Goal: Contribute content: Add original content to the website for others to see

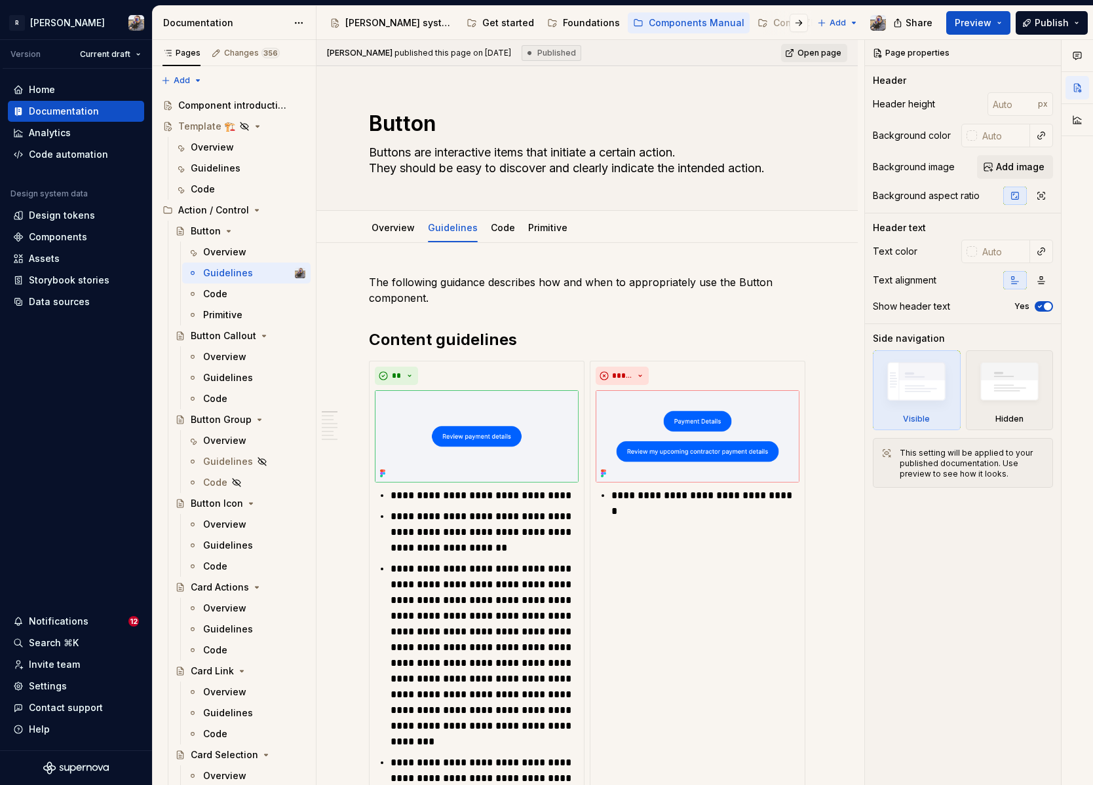
scroll to position [1570, 0]
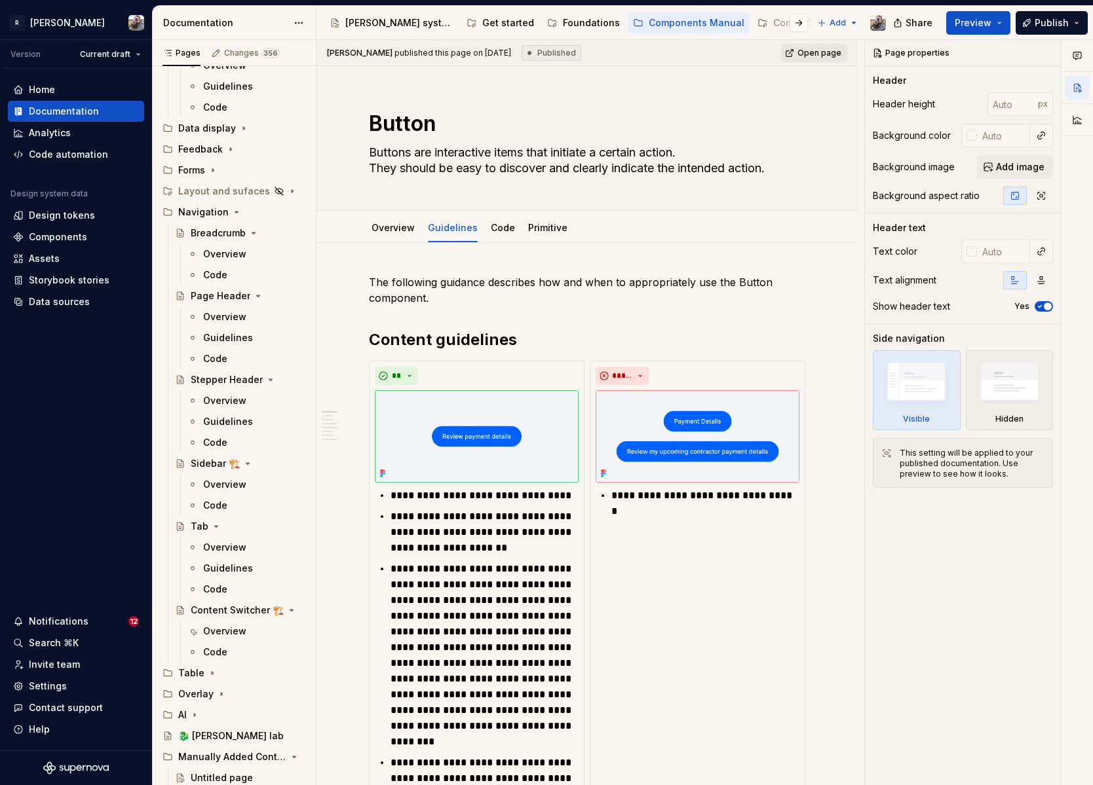
type textarea "*"
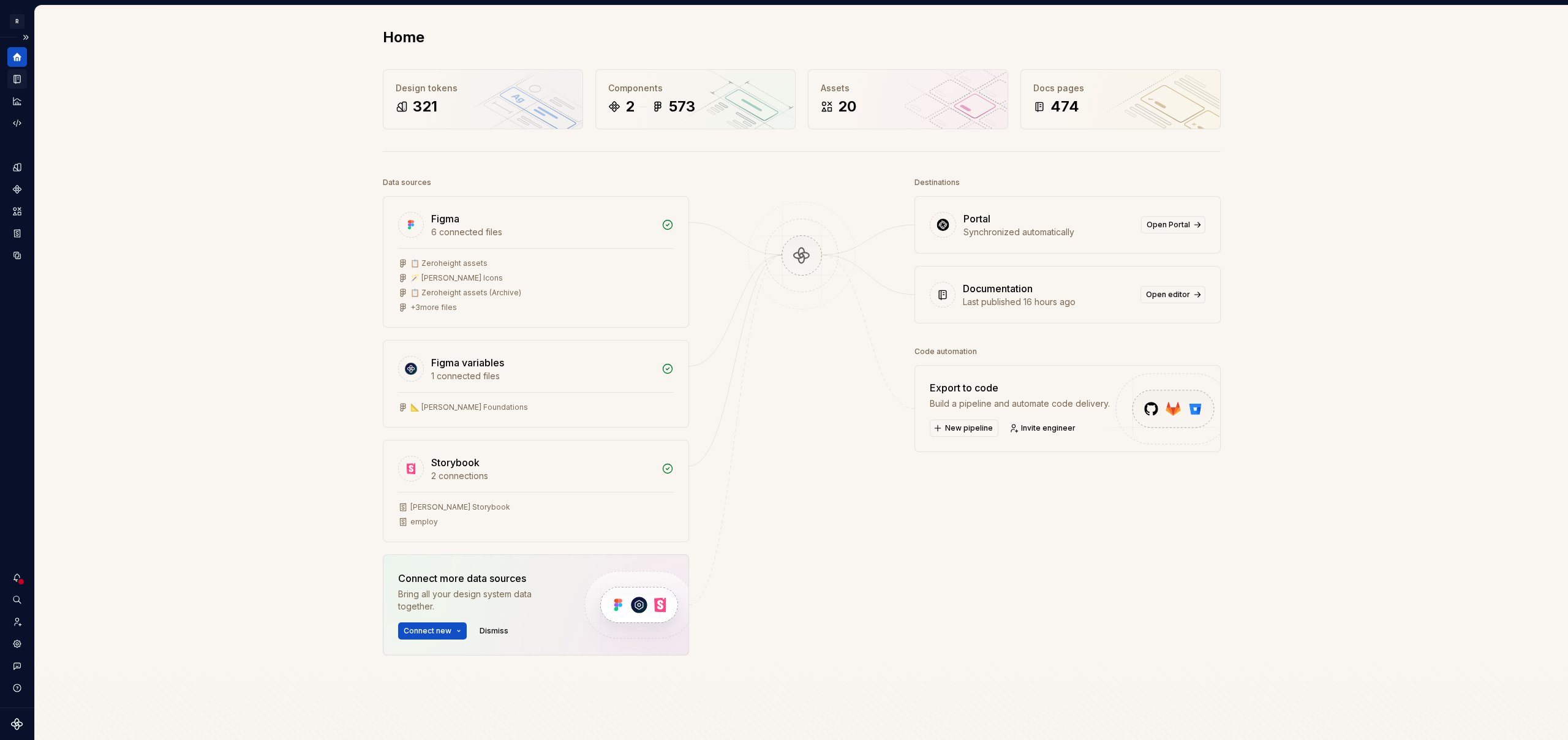
click at [19, 78] on icon "Documentation" at bounding box center [18, 79] width 5 height 7
click at [27, 36] on button "Expand sidebar" at bounding box center [25, 37] width 17 height 17
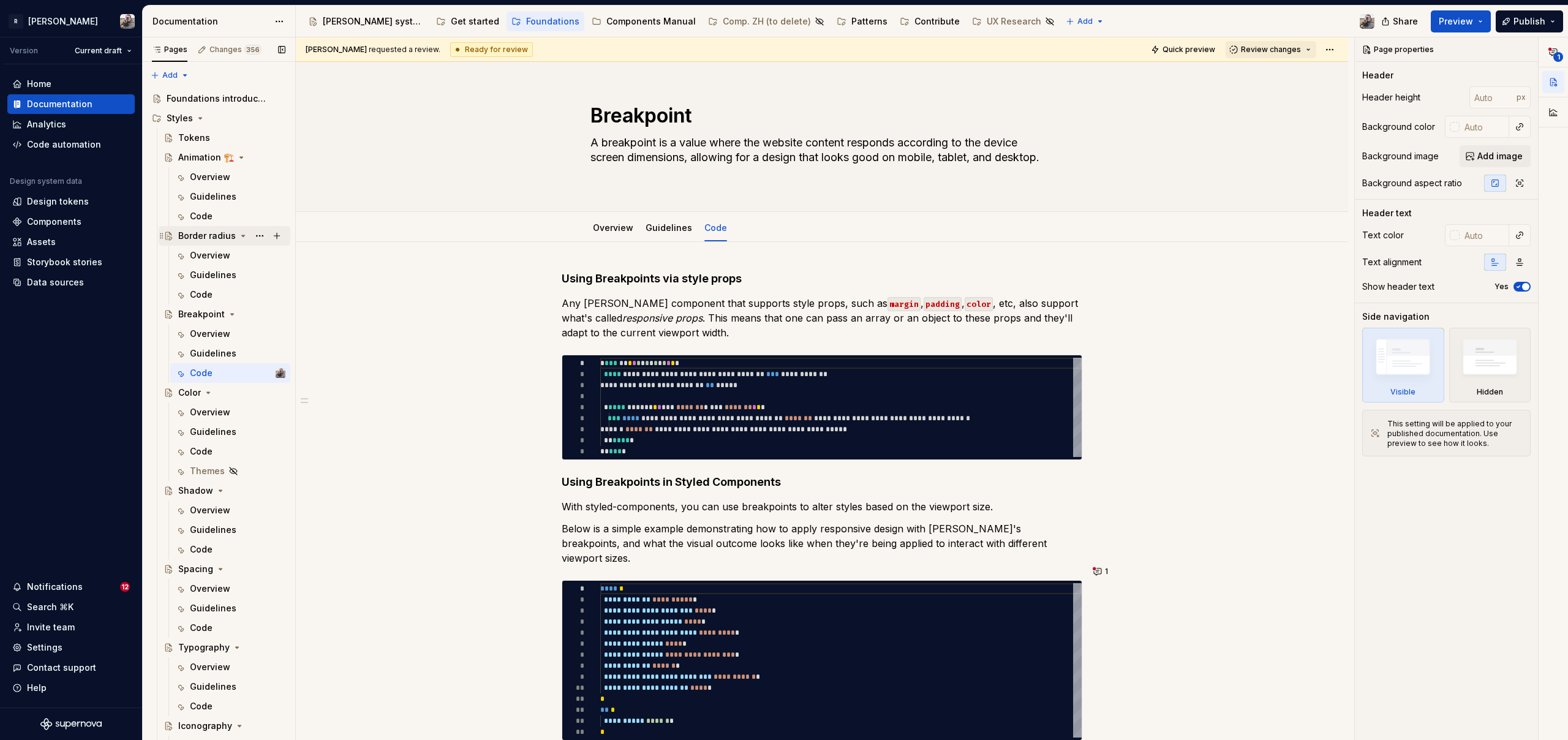
type textarea "*"
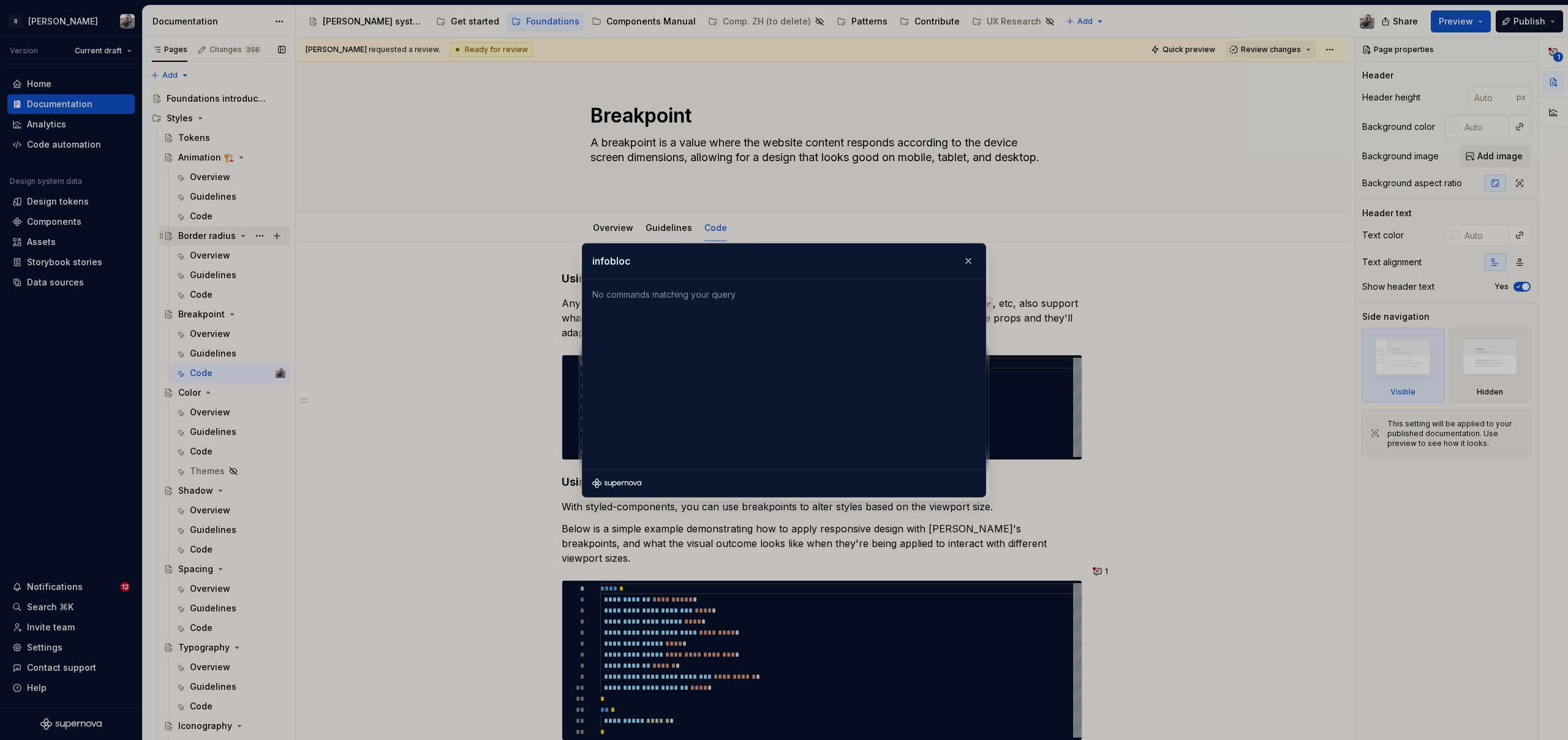
type input "infoblock"
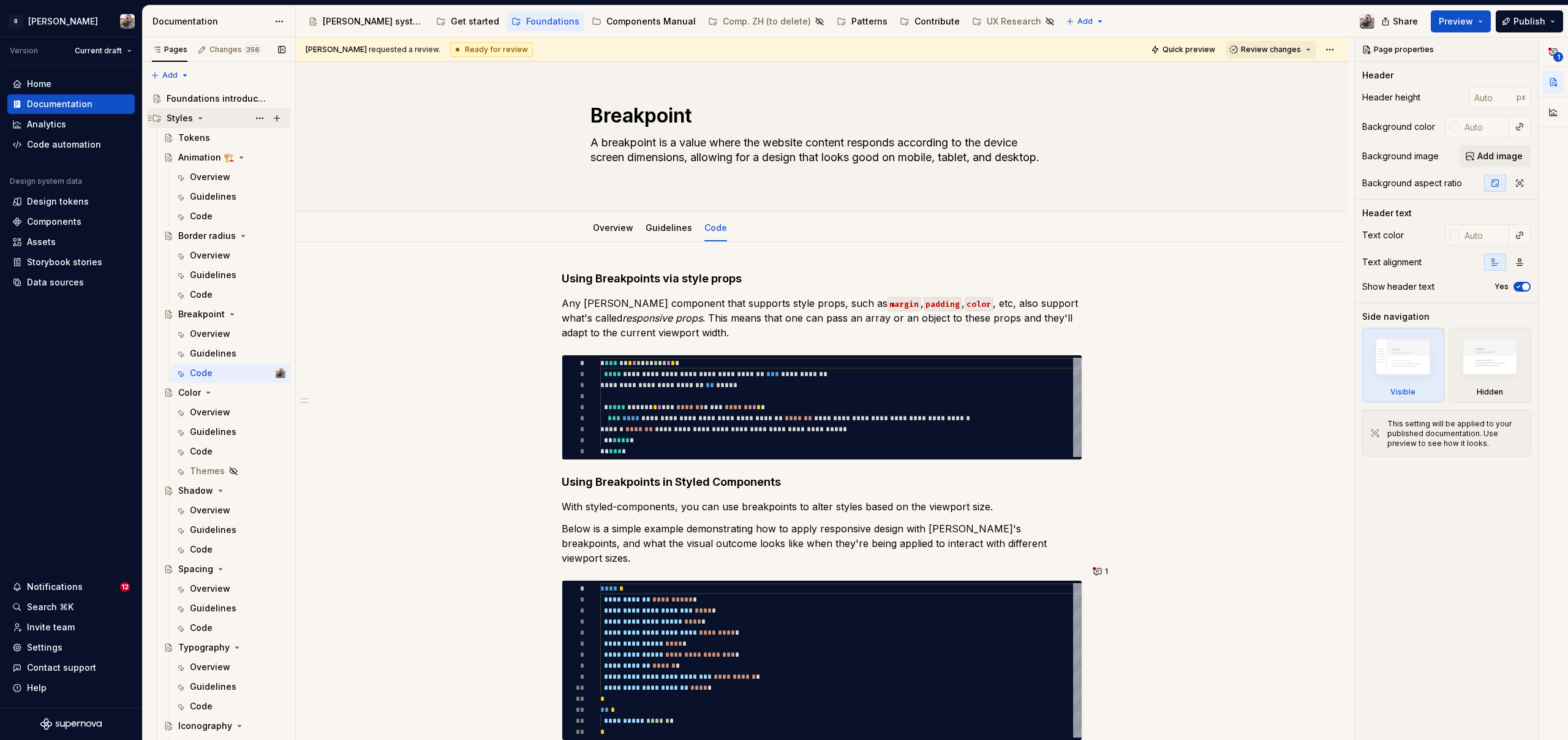
click at [199, 118] on icon "Page tree" at bounding box center [200, 118] width 3 height 1
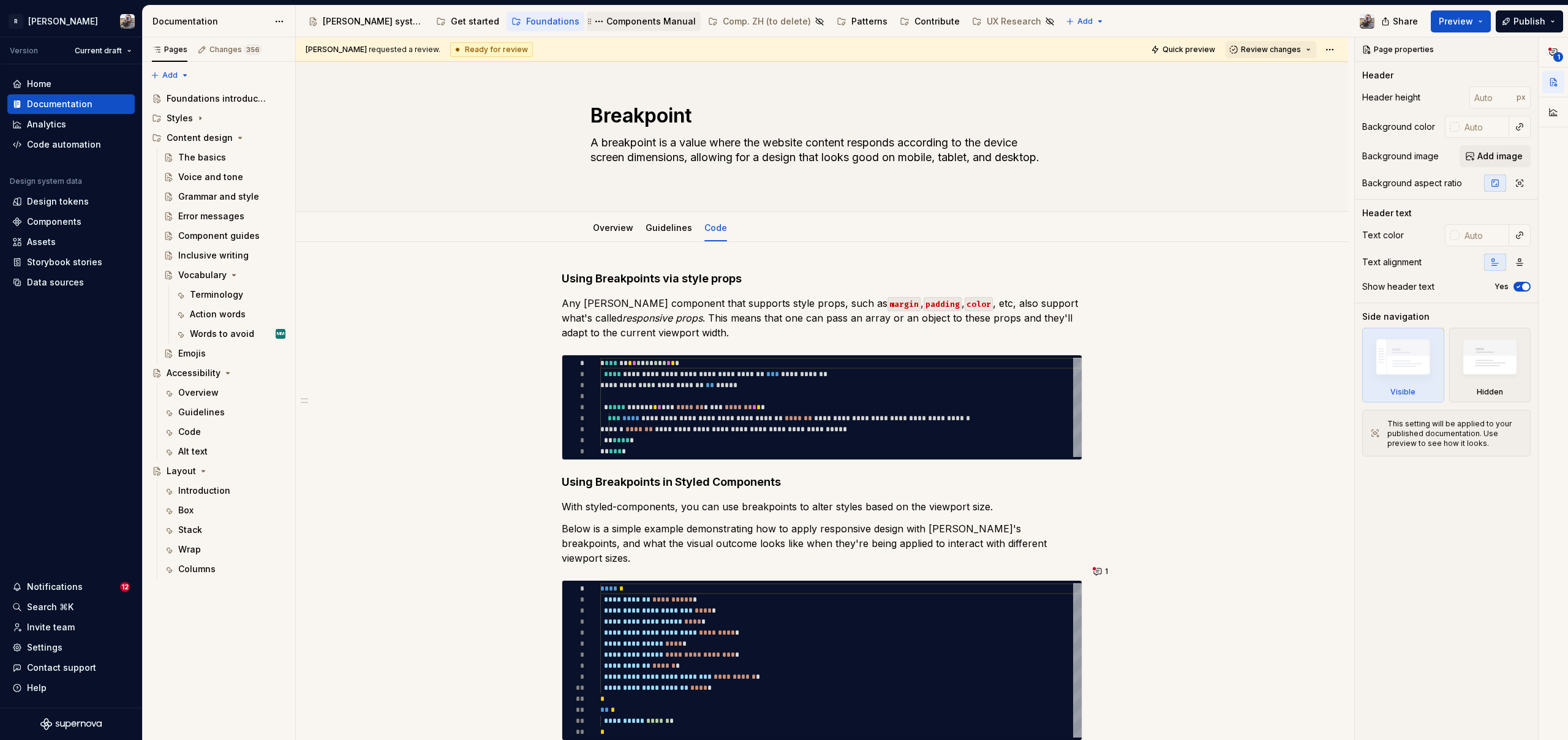
click at [607, 24] on div "Components Manual" at bounding box center [652, 21] width 90 height 12
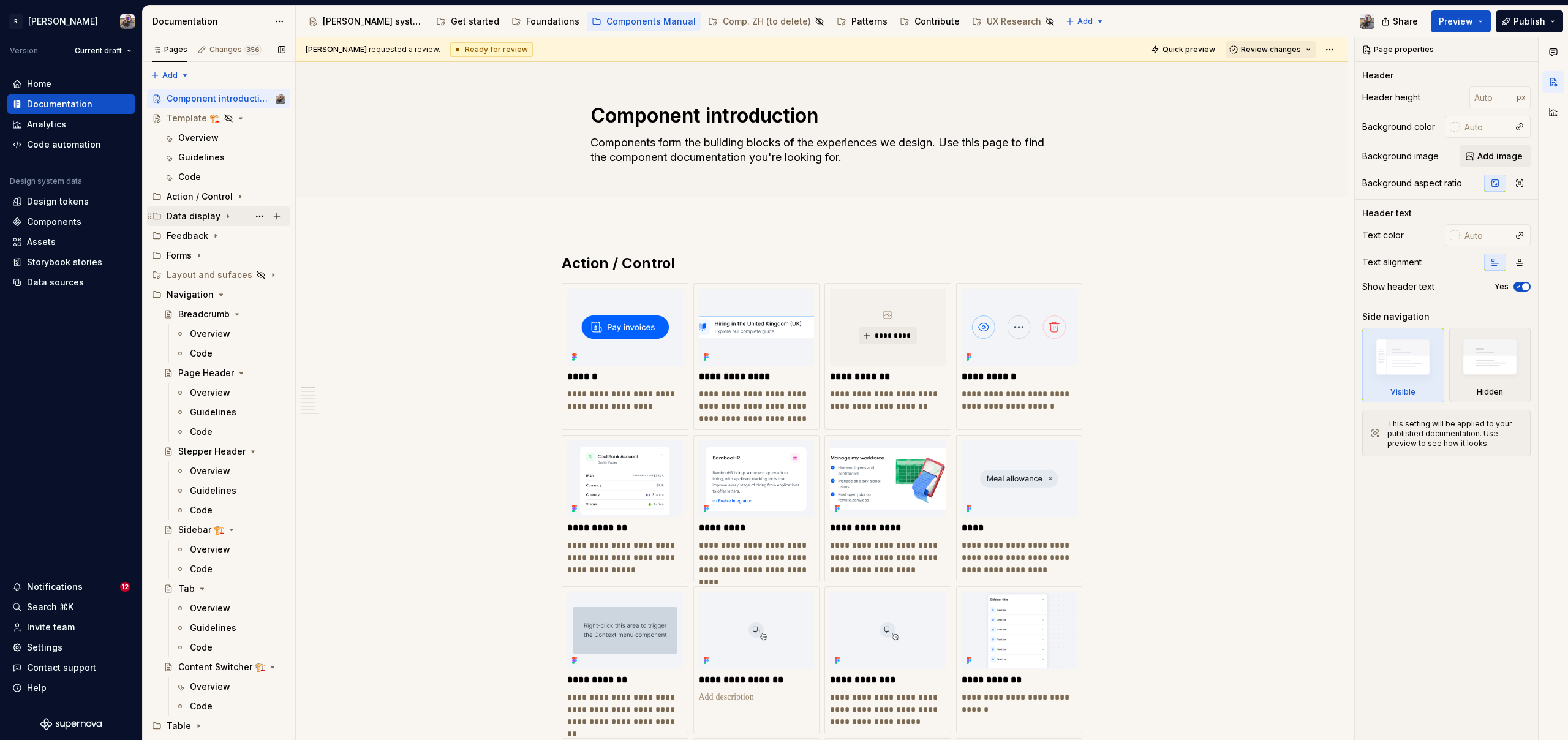
click at [223, 216] on icon "Page tree" at bounding box center [227, 216] width 9 height 9
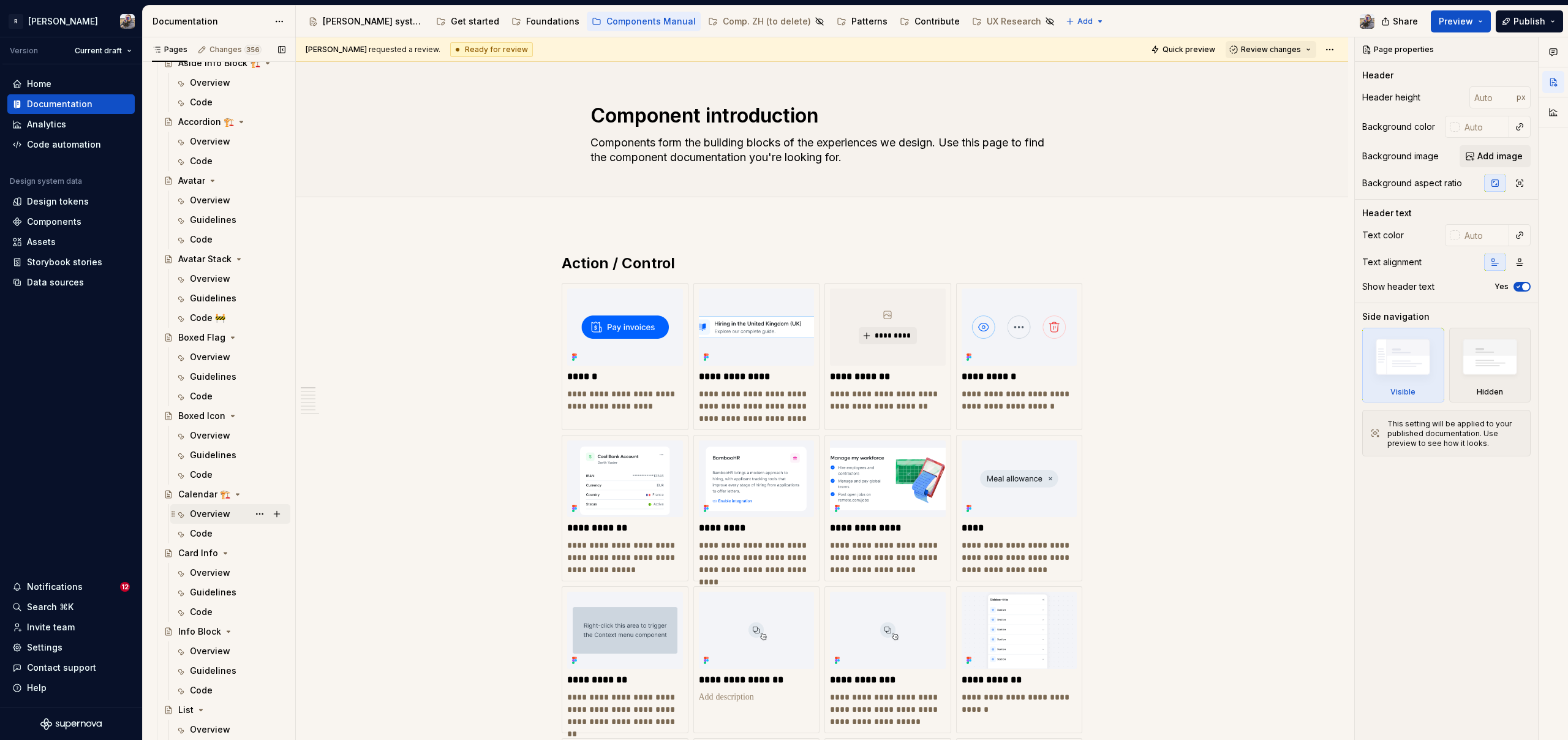
scroll to position [224, 0]
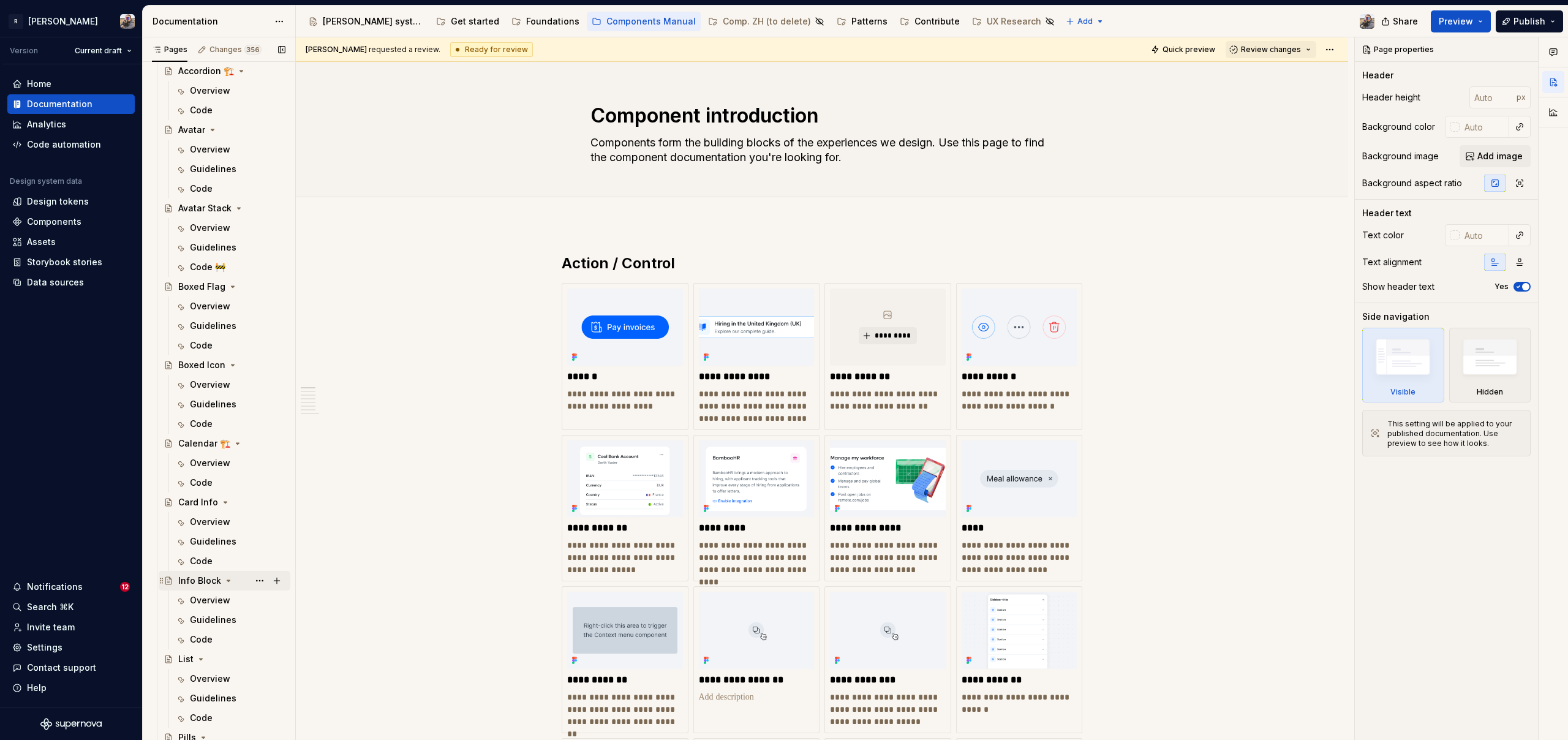
click at [194, 582] on div "Info Block" at bounding box center [200, 580] width 43 height 12
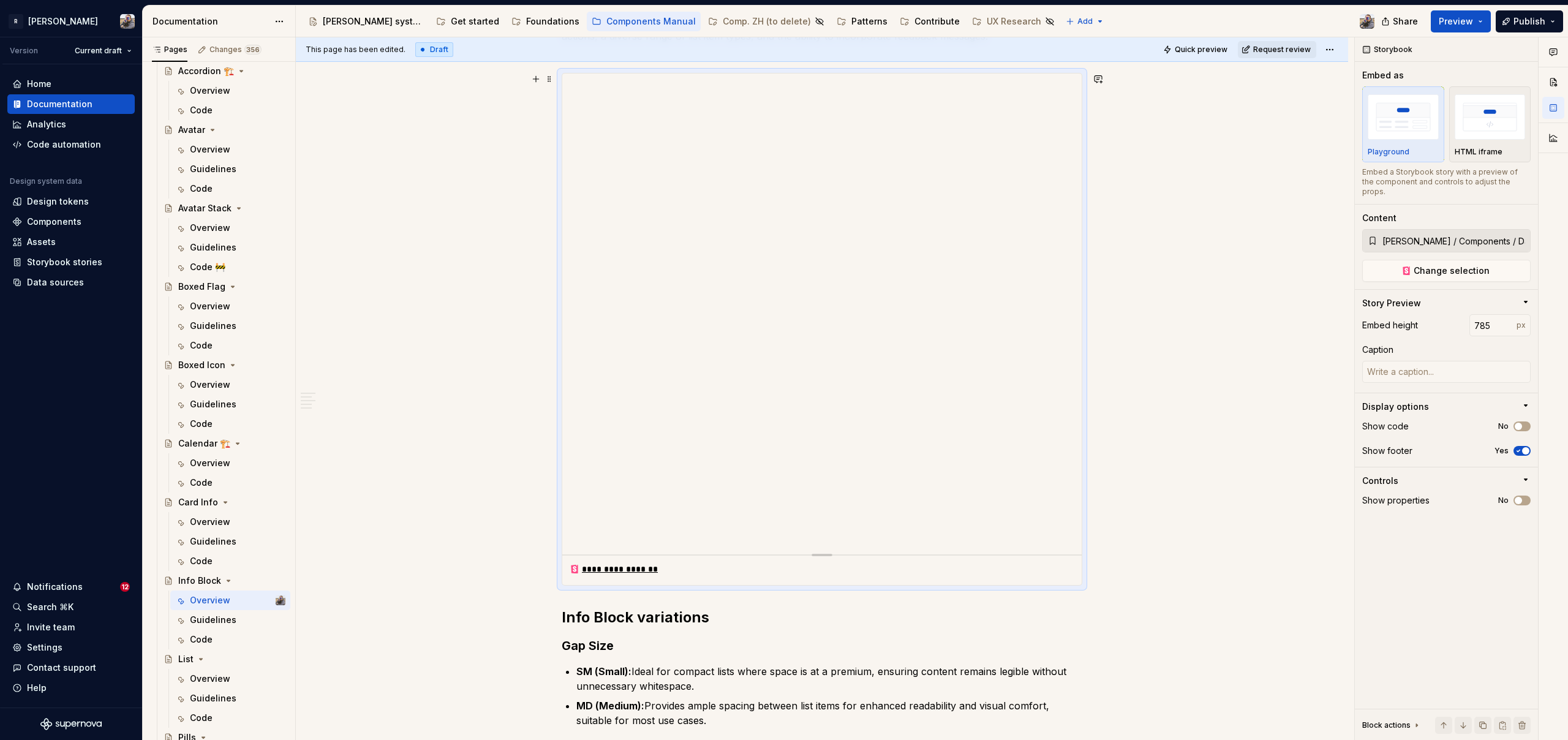
scroll to position [428, 0]
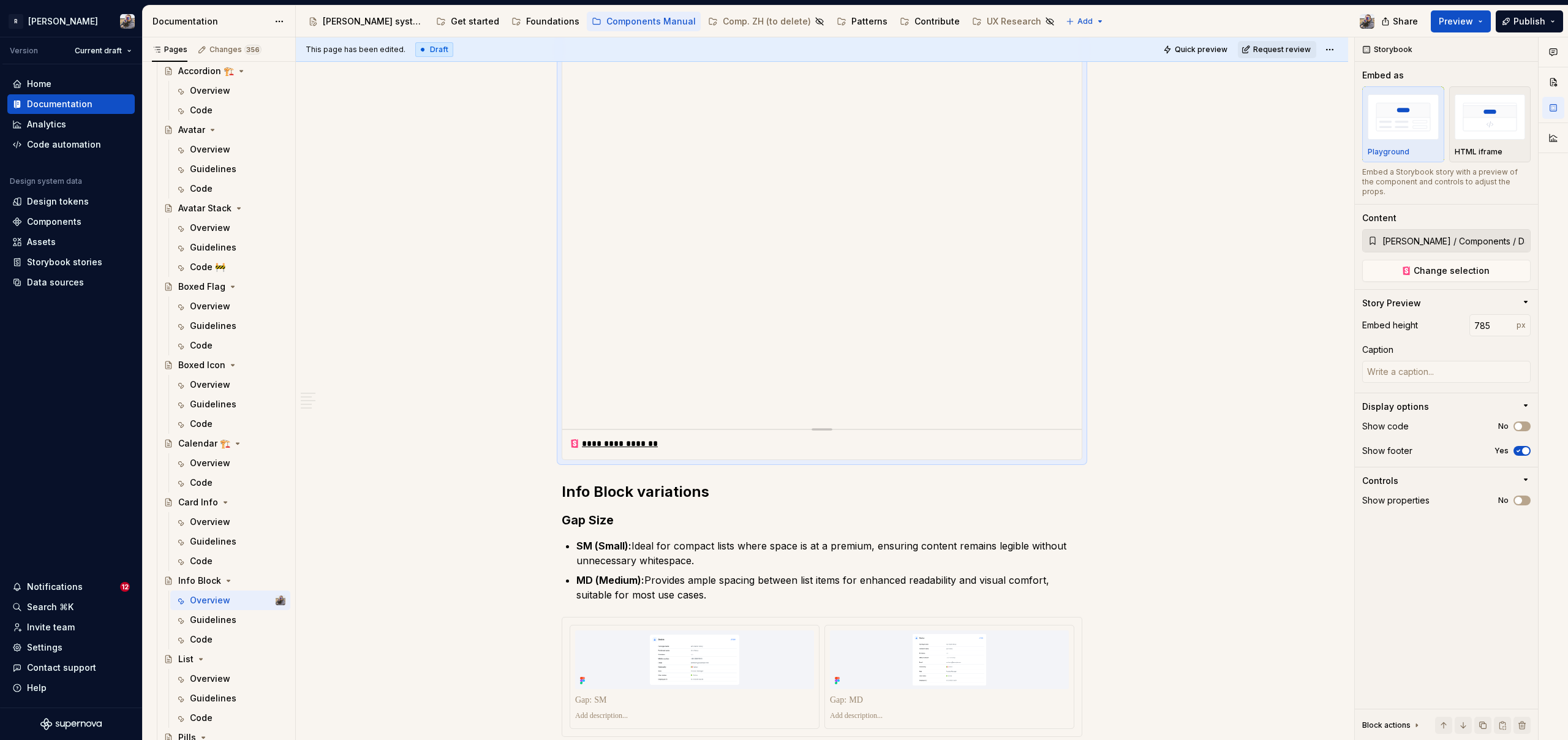
type textarea "*"
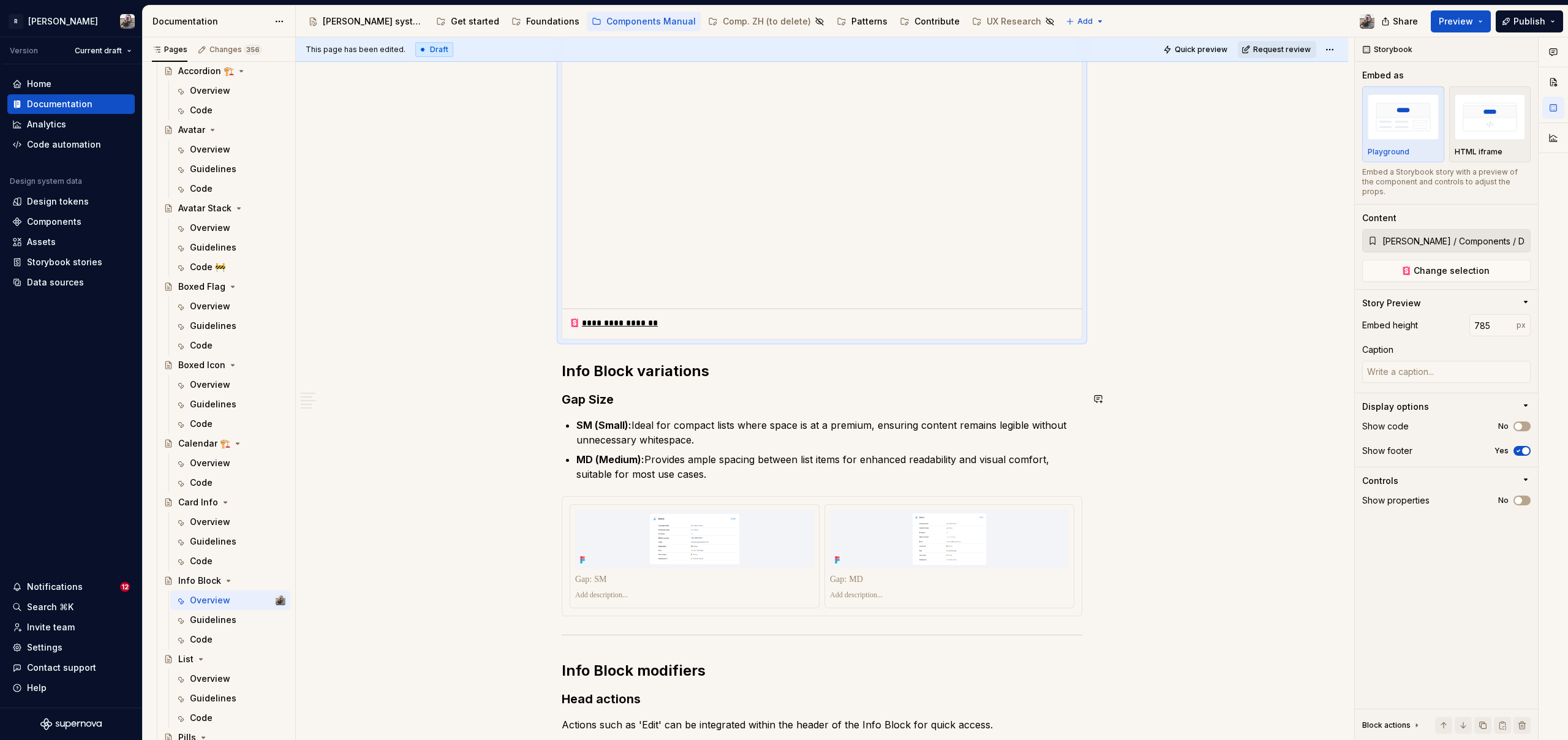
scroll to position [690, 0]
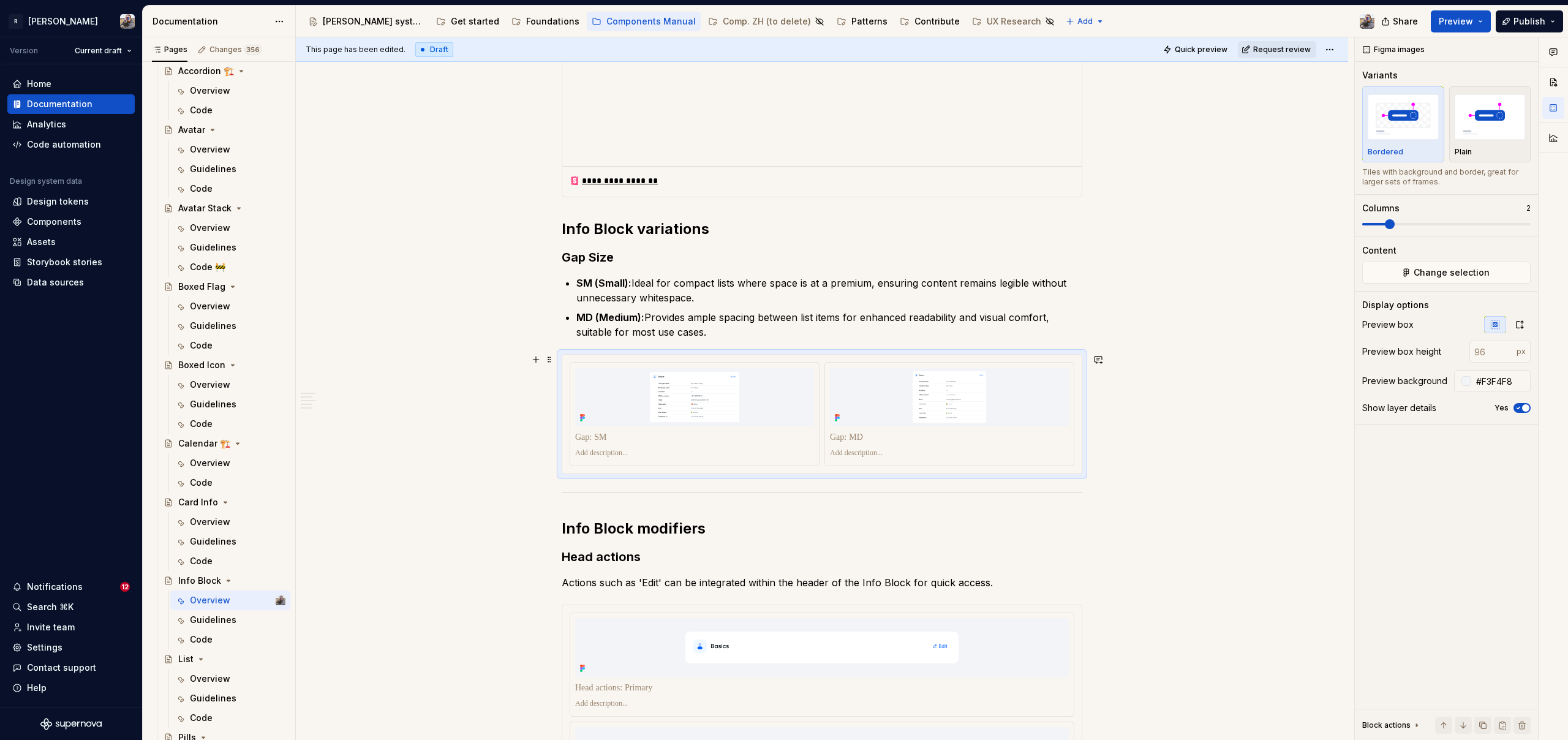
click at [782, 355] on div at bounding box center [822, 414] width 520 height 119
click at [1488, 358] on input "number" at bounding box center [1493, 352] width 47 height 22
type input "5"
type input "415"
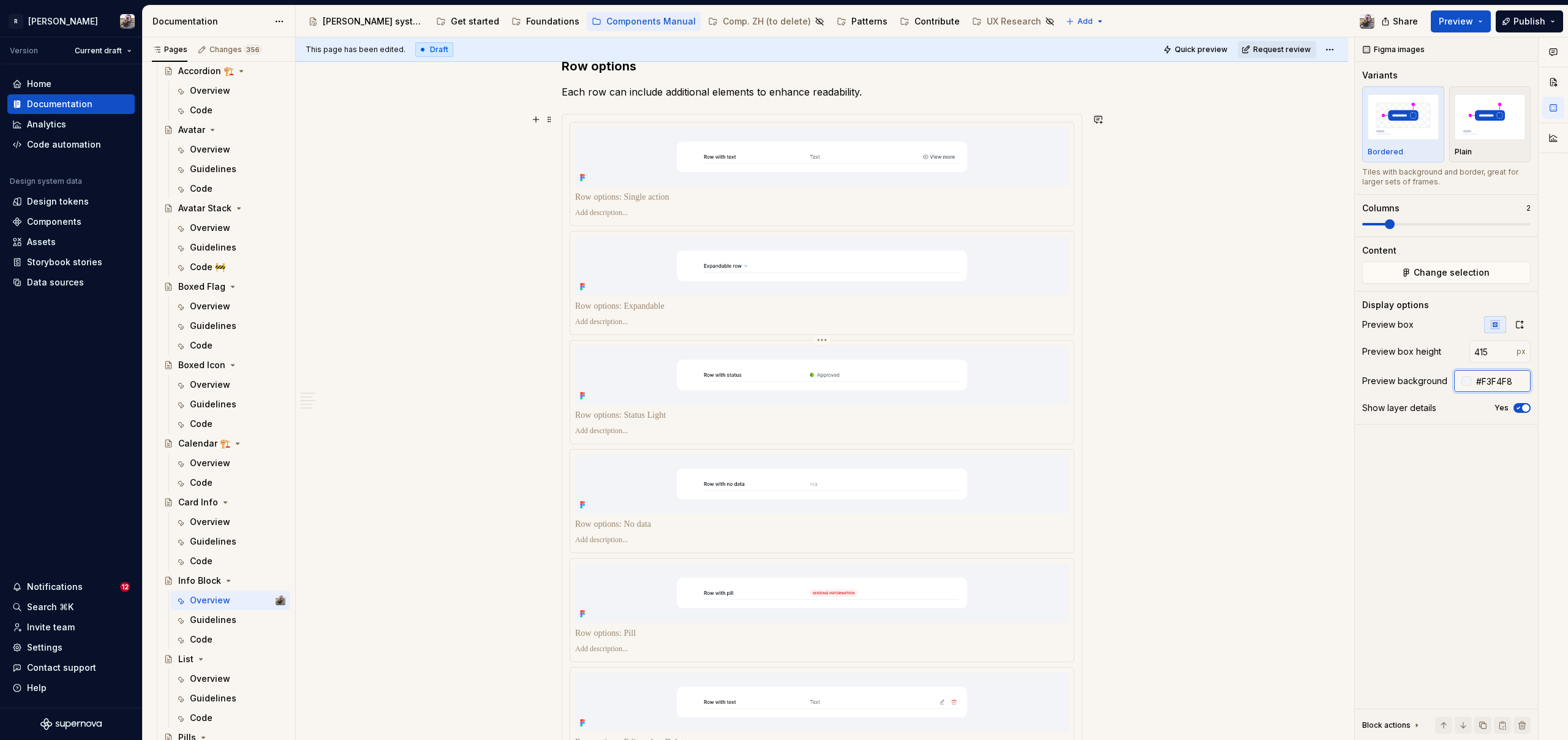
scroll to position [1550, 0]
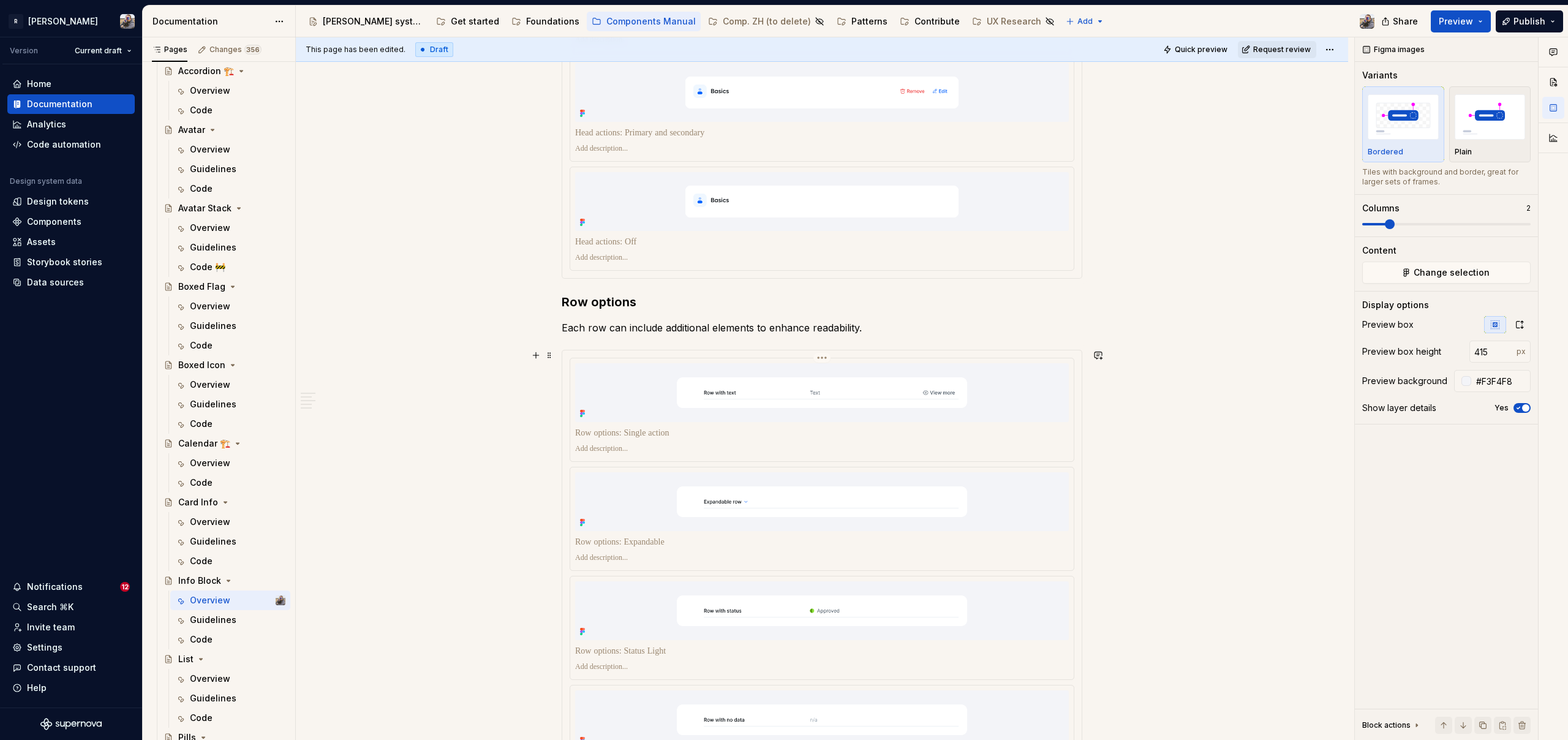
click at [578, 363] on img at bounding box center [822, 392] width 494 height 59
click at [1482, 355] on input "number" at bounding box center [1493, 352] width 47 height 22
type input "200"
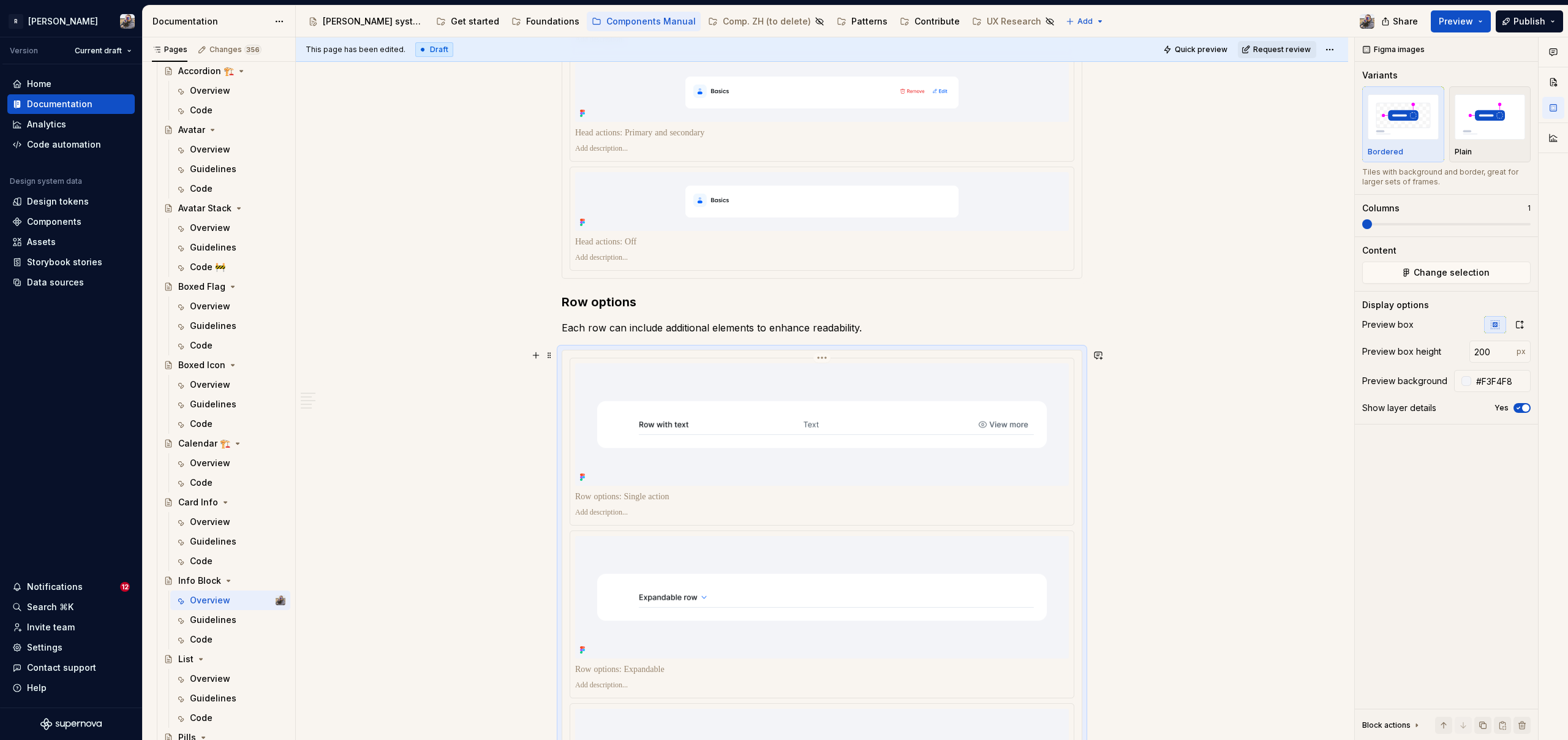
scroll to position [1309, 0]
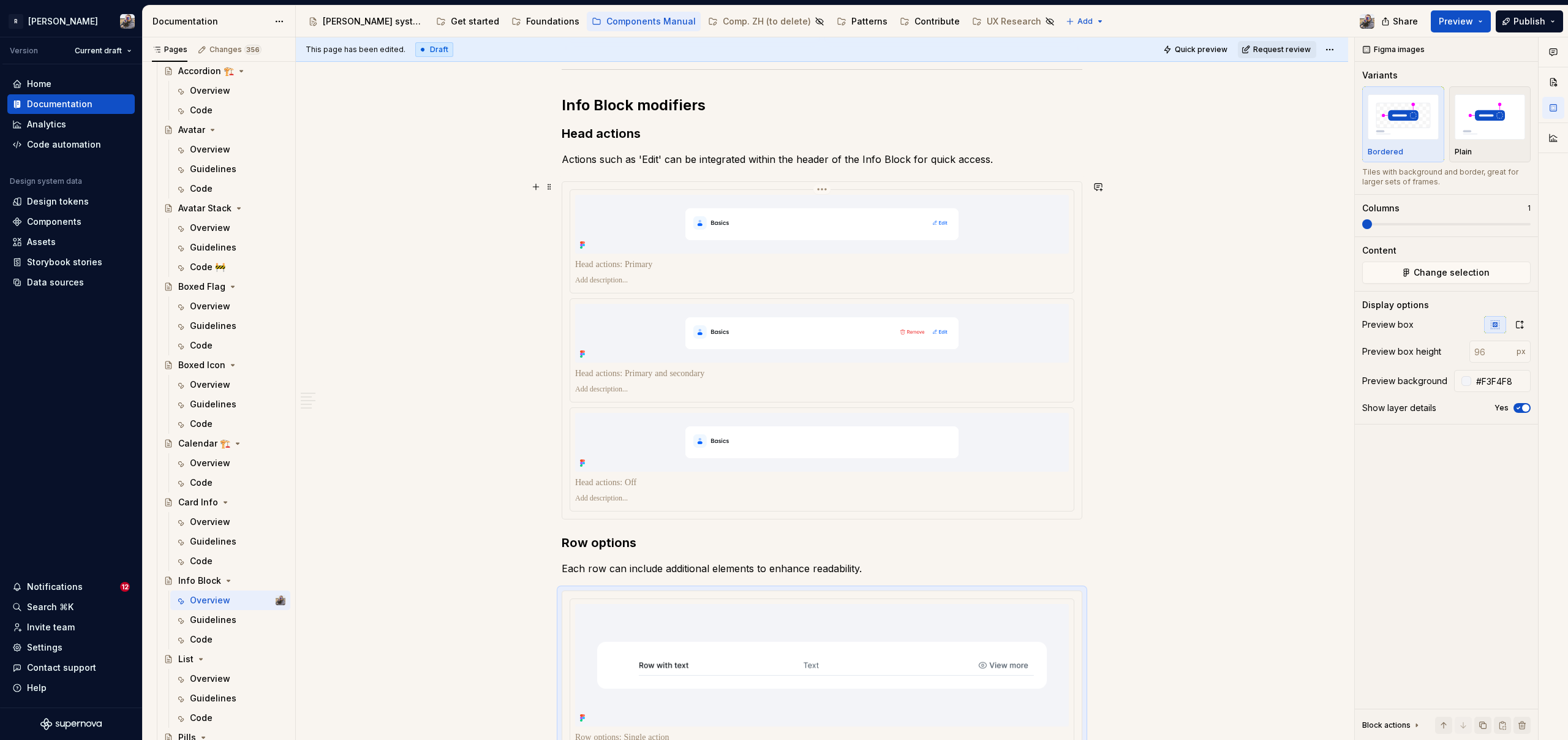
click at [626, 205] on img at bounding box center [822, 224] width 494 height 59
click at [1502, 355] on input "number" at bounding box center [1493, 352] width 47 height 22
type input "200"
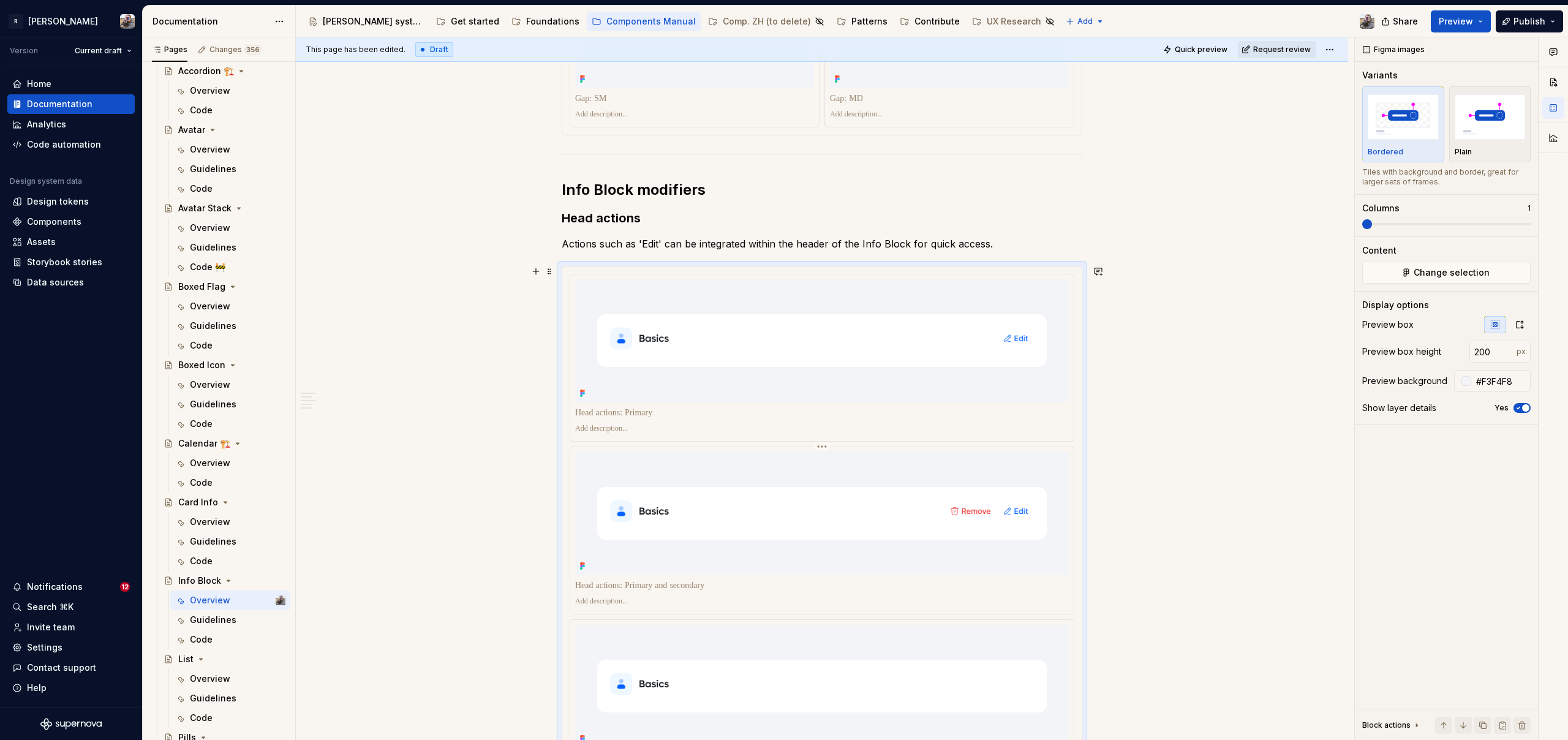
scroll to position [1355, 0]
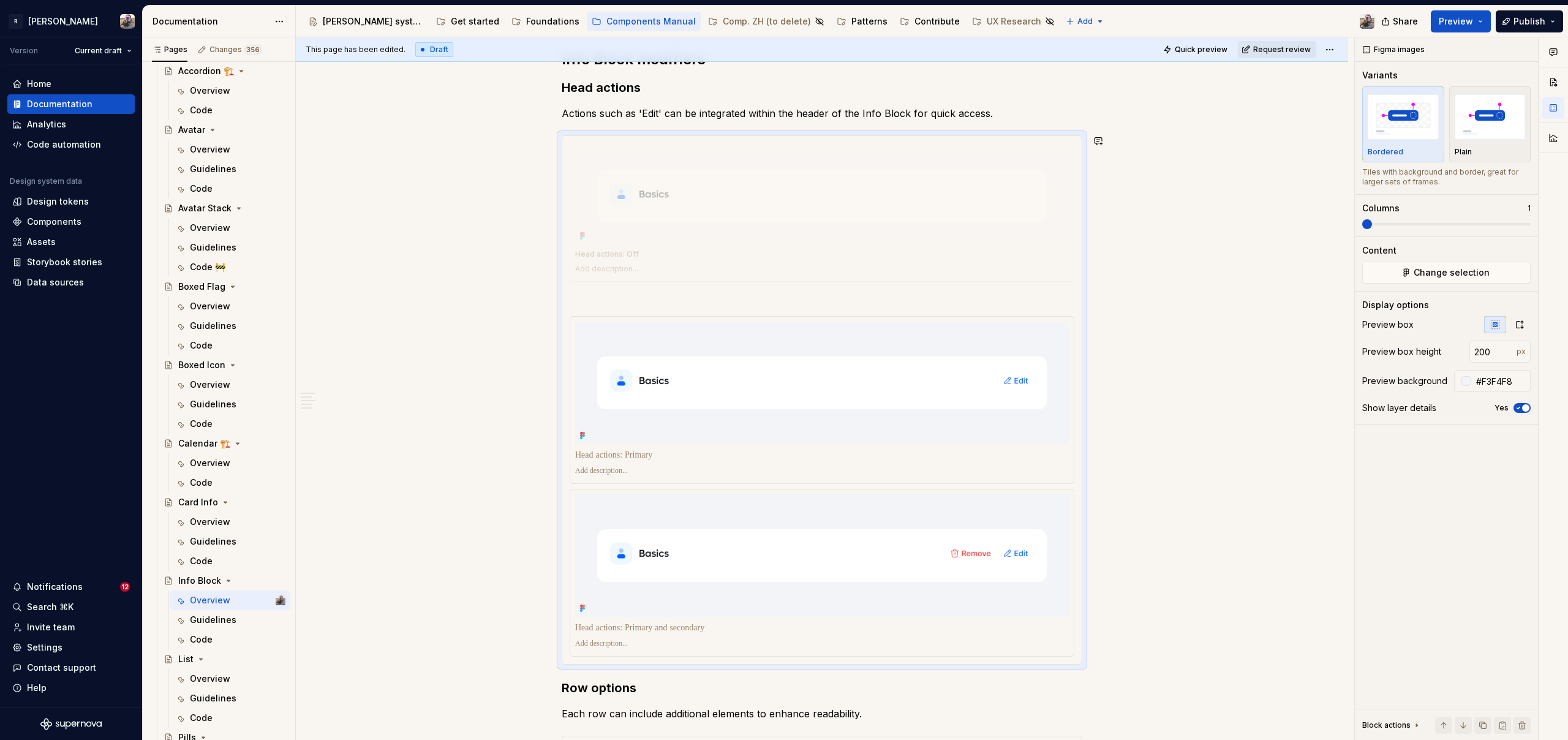
drag, startPoint x: 610, startPoint y: 506, endPoint x: 652, endPoint y: 196, distance: 312.8
click at [652, 196] on body "R Norma Version Current draft Home Documentation Analytics Code automation Desi…" at bounding box center [784, 370] width 1568 height 740
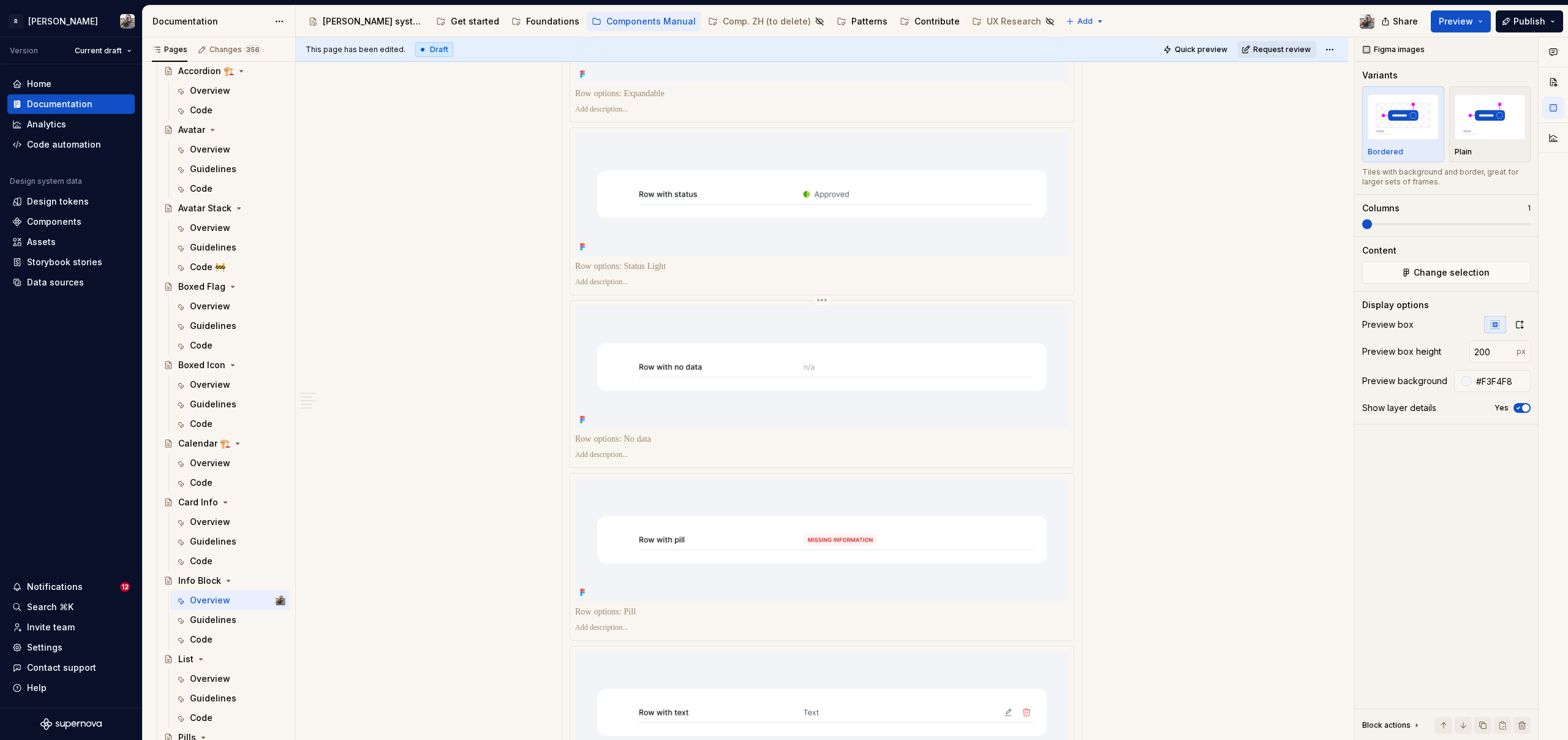
scroll to position [2386, 0]
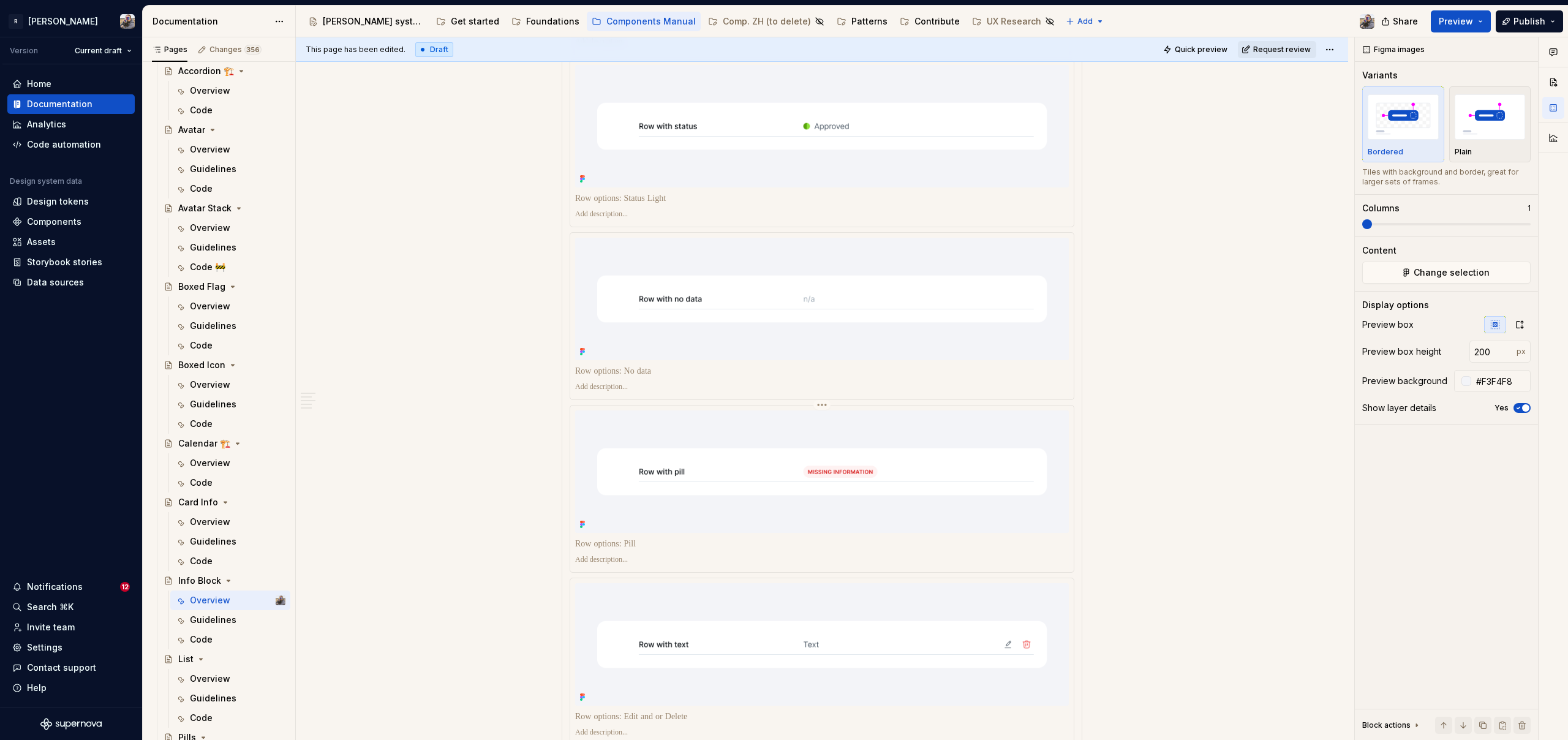
click at [590, 562] on div at bounding box center [822, 560] width 494 height 15
drag, startPoint x: 591, startPoint y: 559, endPoint x: 655, endPoint y: 552, distance: 64.4
click at [591, 559] on p at bounding box center [822, 560] width 494 height 9
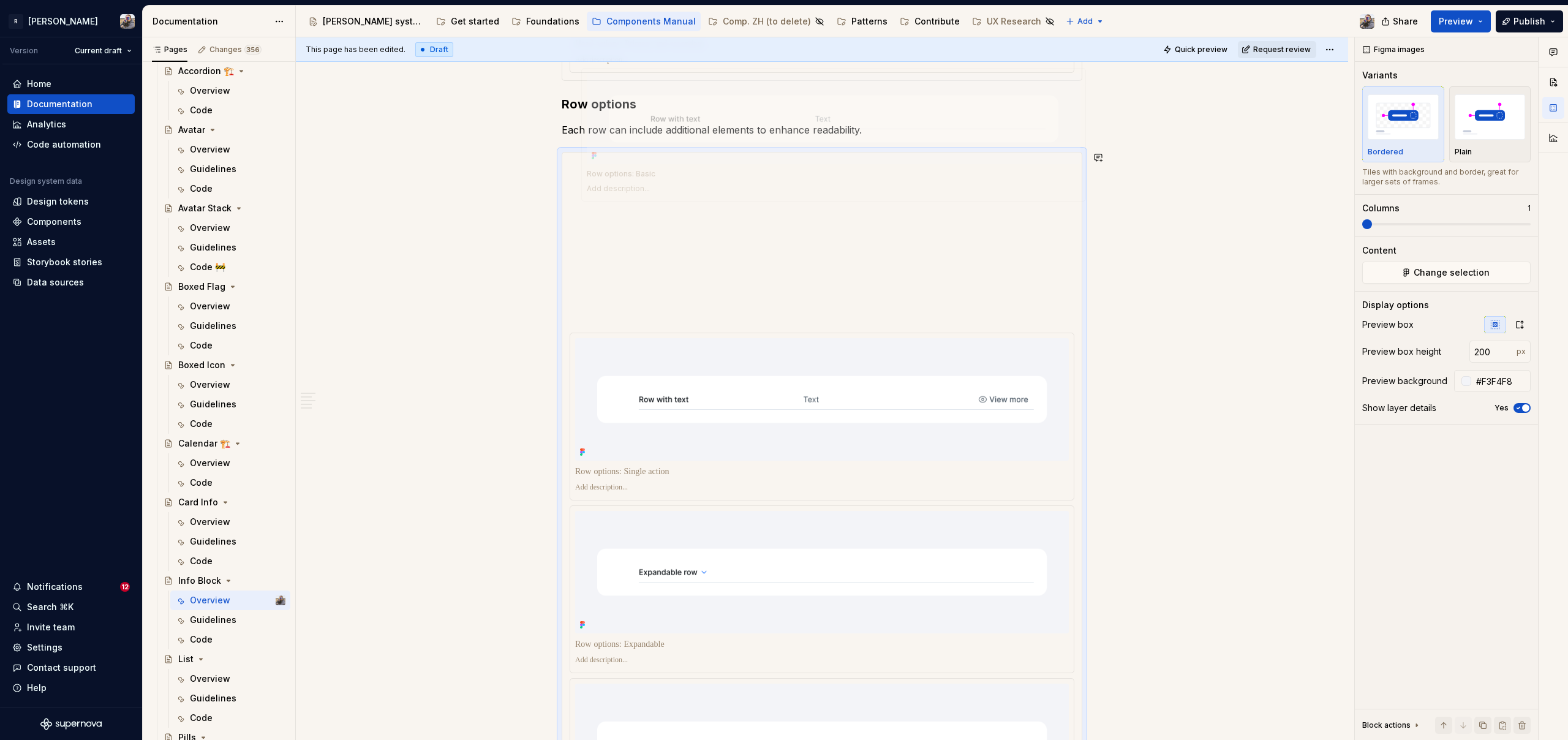
scroll to position [1868, 0]
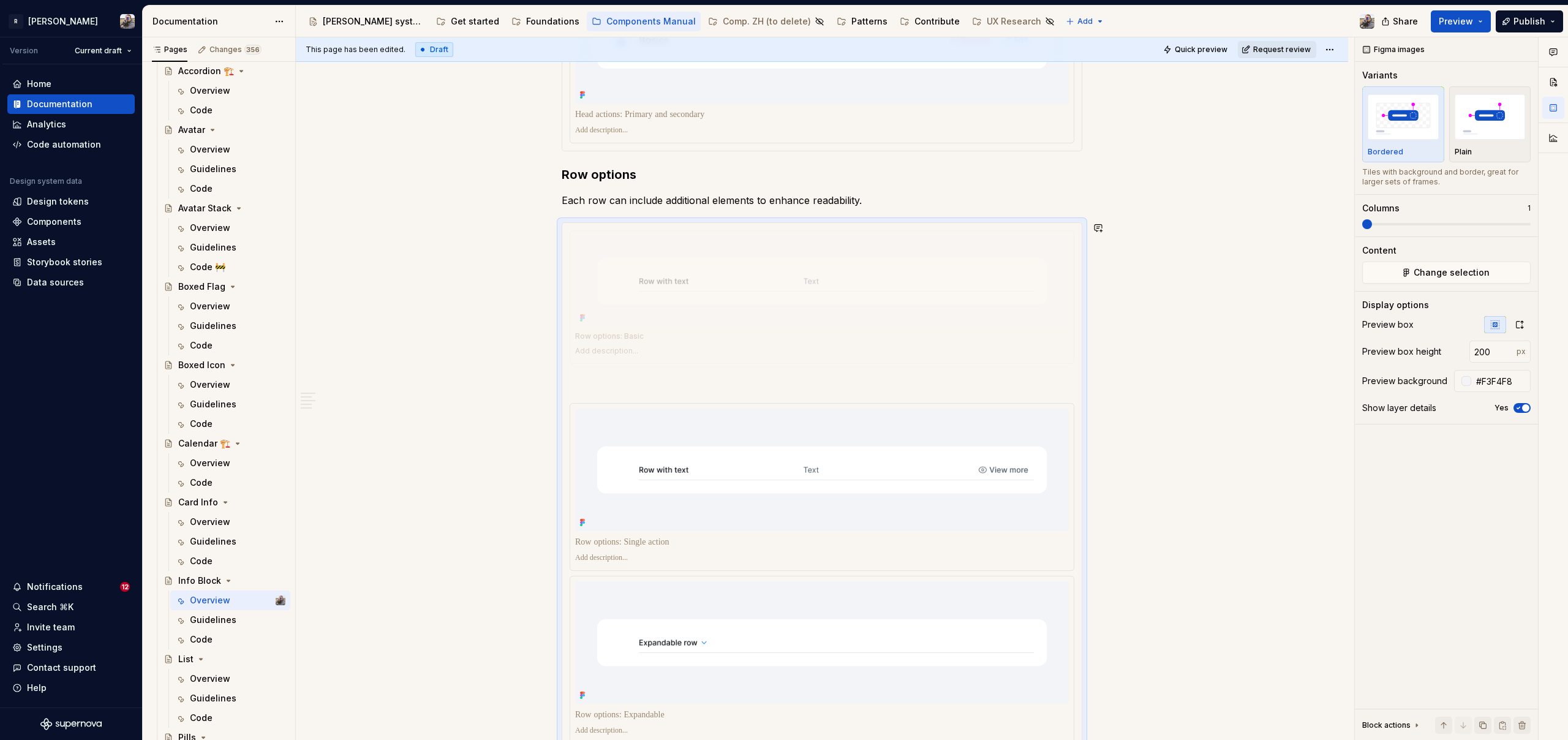
drag, startPoint x: 717, startPoint y: 298, endPoint x: 725, endPoint y: 321, distance: 24.4
click at [725, 321] on body "R Norma Version Current draft Home Documentation Analytics Code automation Desi…" at bounding box center [784, 370] width 1568 height 740
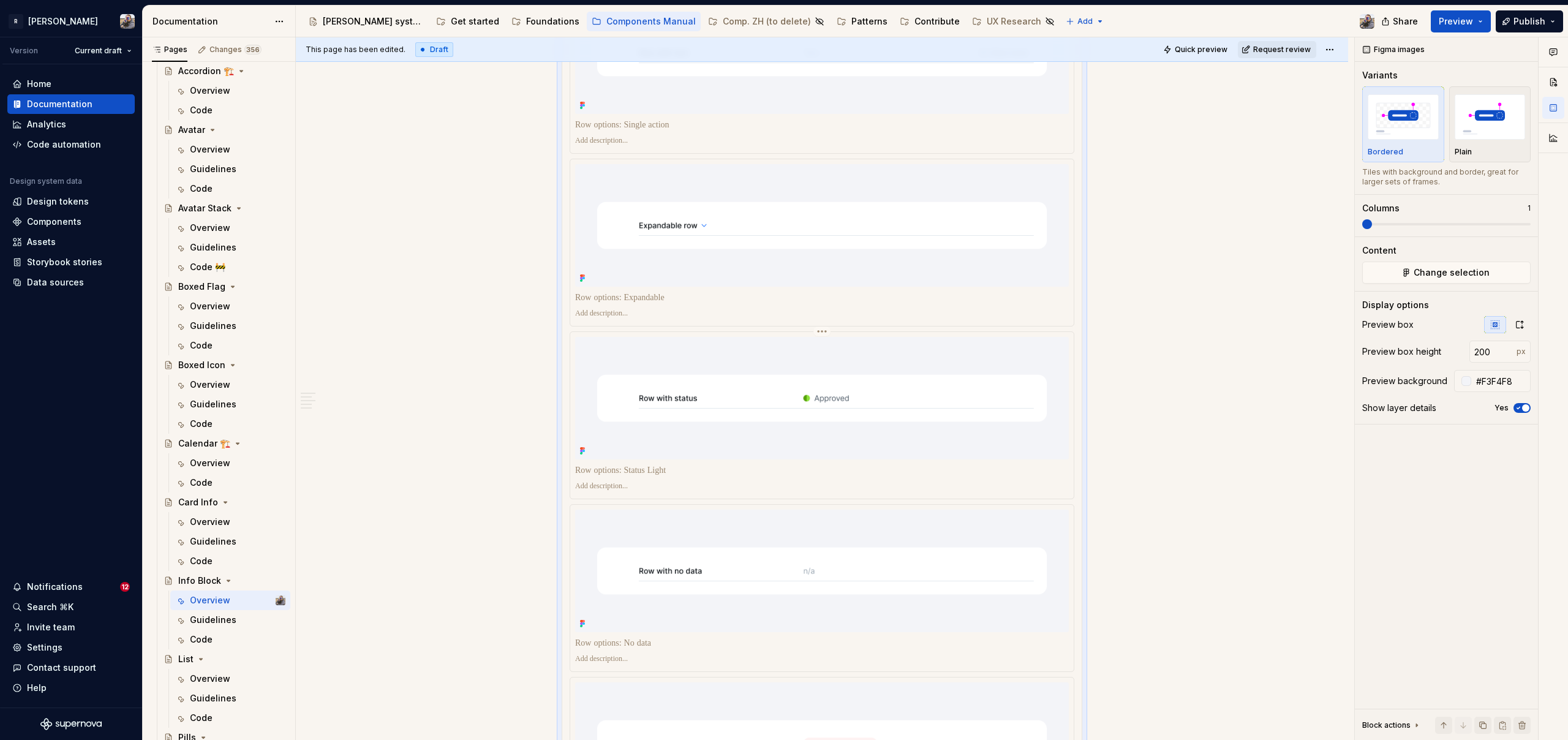
scroll to position [2356, 0]
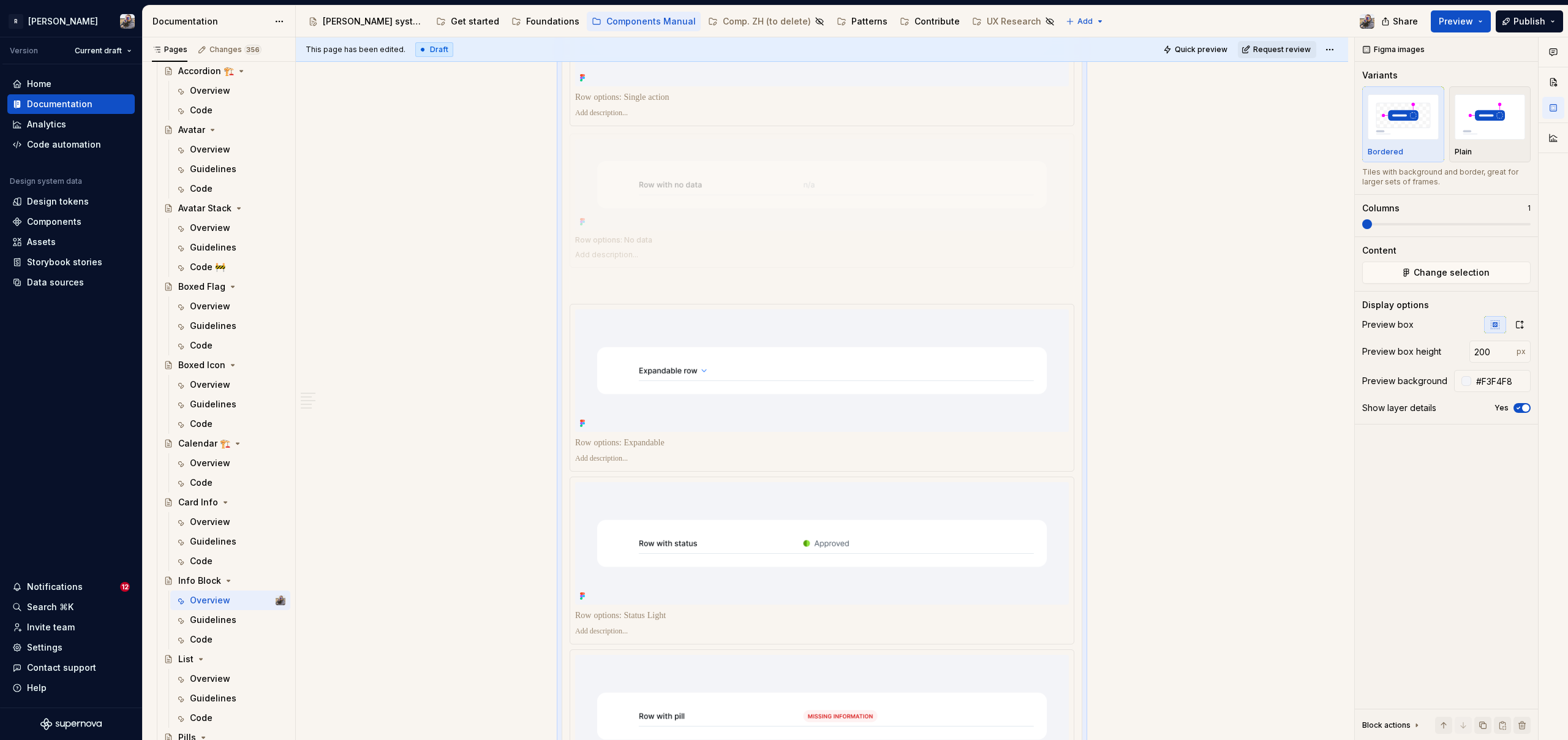
drag, startPoint x: 700, startPoint y: 482, endPoint x: 716, endPoint y: 159, distance: 323.4
click at [716, 159] on body "R Norma Version Current draft Home Documentation Analytics Code automation Desi…" at bounding box center [784, 370] width 1568 height 740
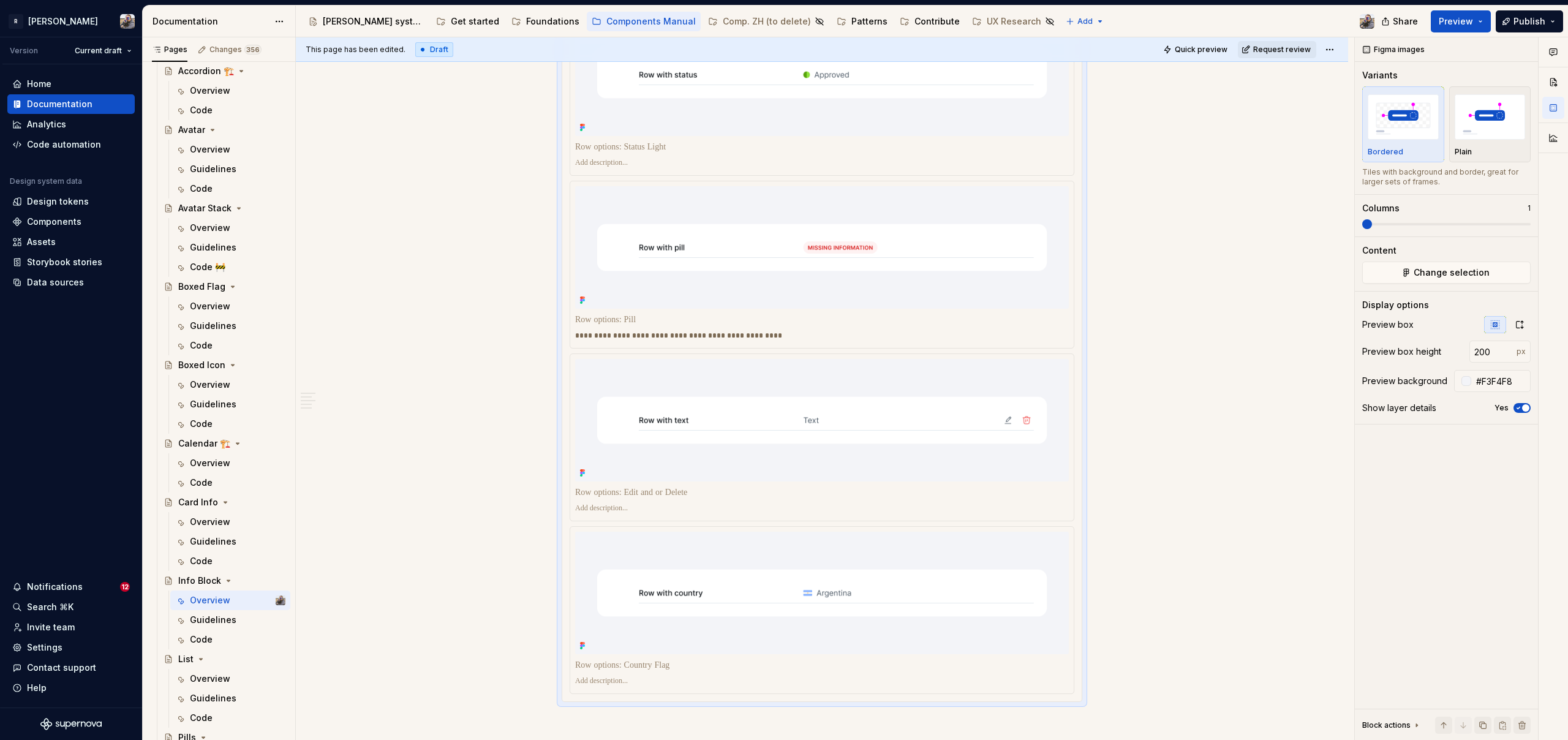
scroll to position [2776, 0]
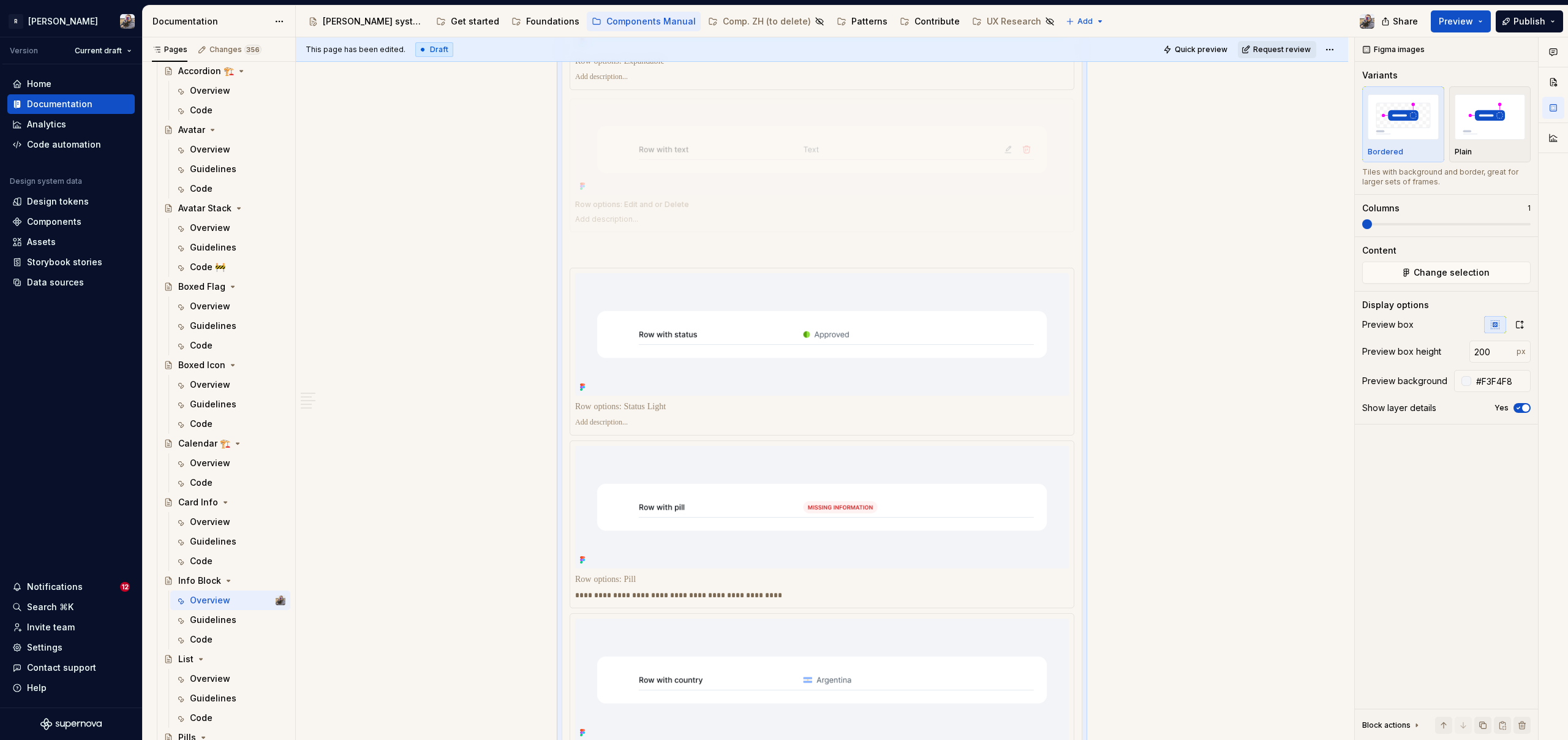
drag, startPoint x: 745, startPoint y: 412, endPoint x: 743, endPoint y: 169, distance: 243.0
click at [743, 169] on body "R Norma Version Current draft Home Documentation Analytics Code automation Desi…" at bounding box center [784, 370] width 1568 height 740
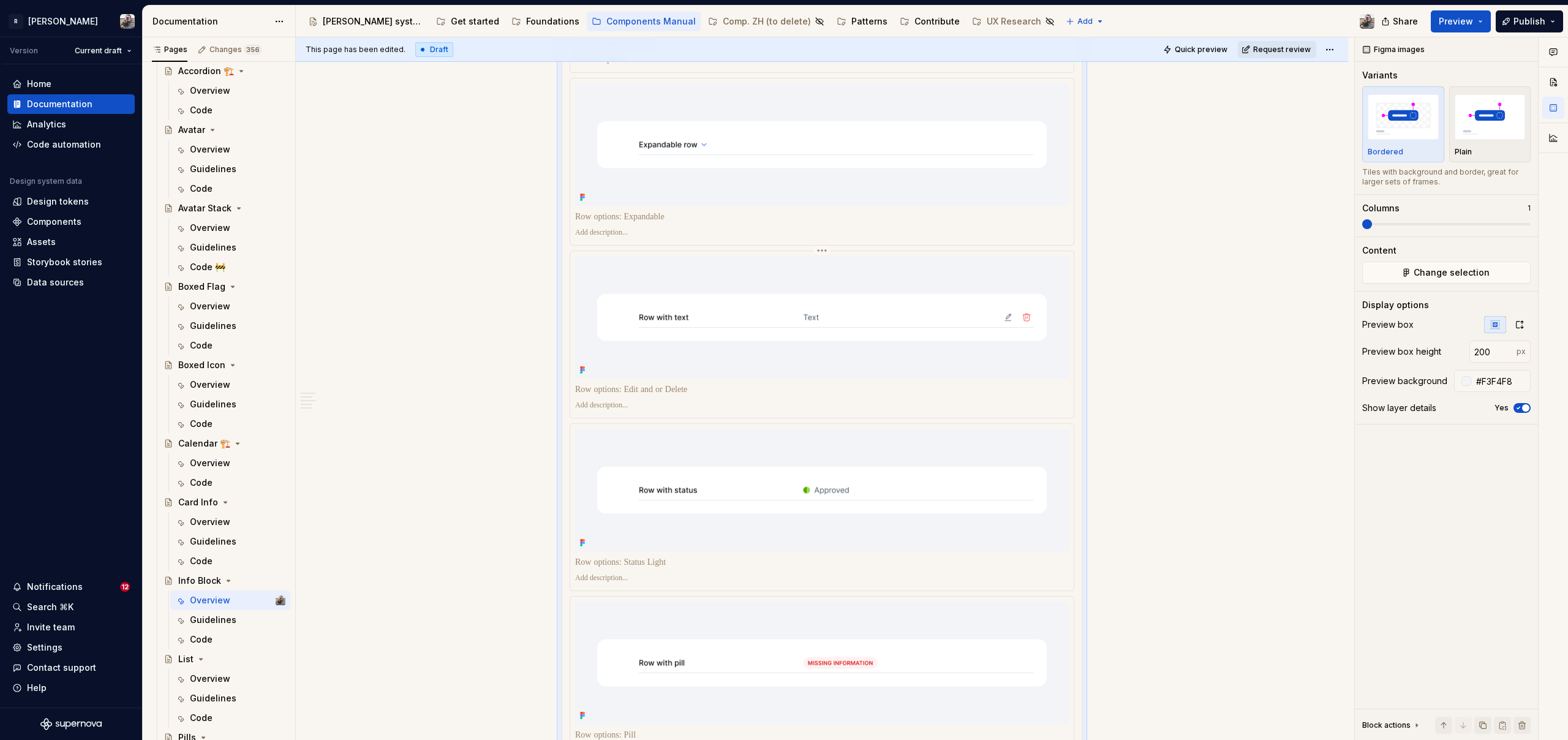
scroll to position [2476, 0]
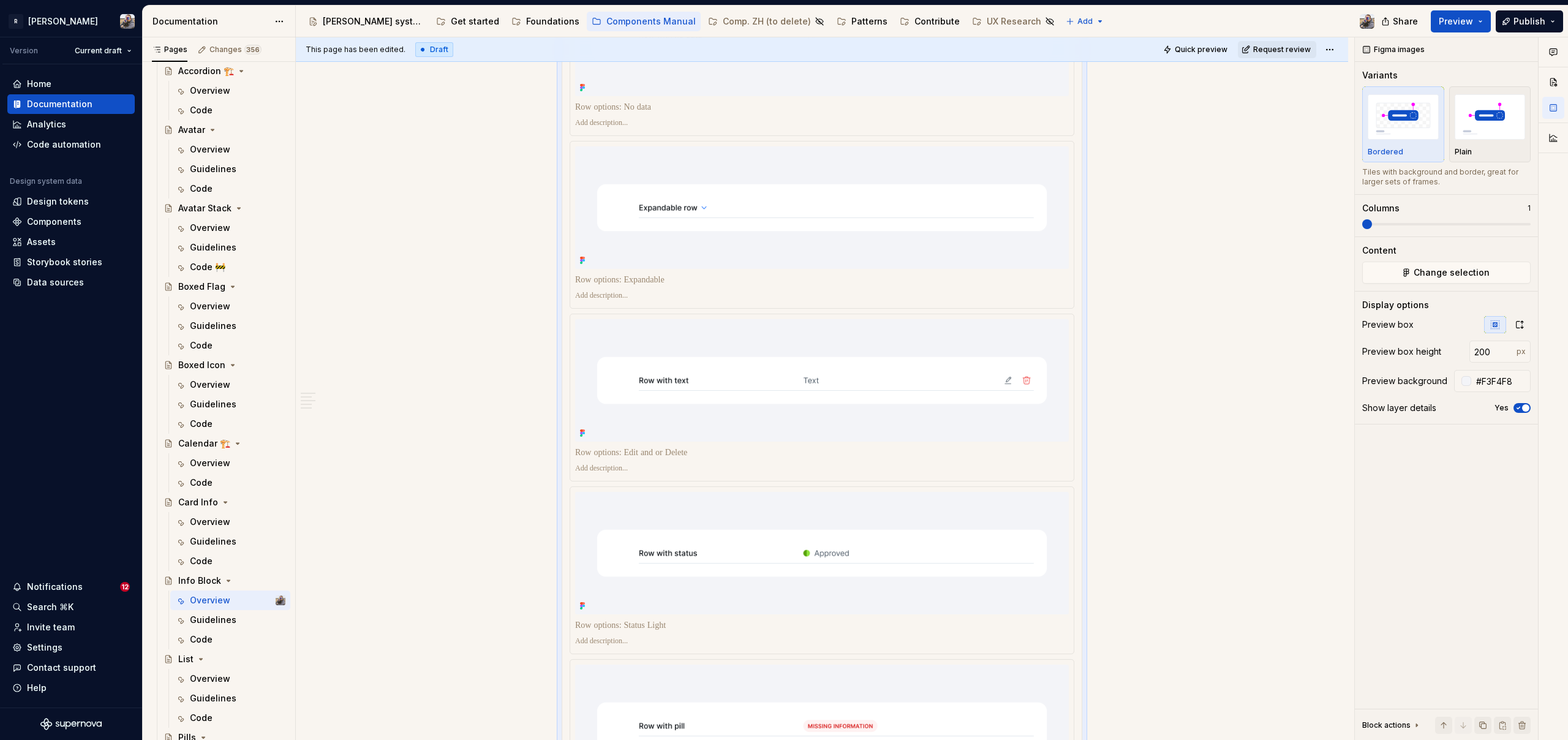
type textarea "*"
